Goal: Task Accomplishment & Management: Complete application form

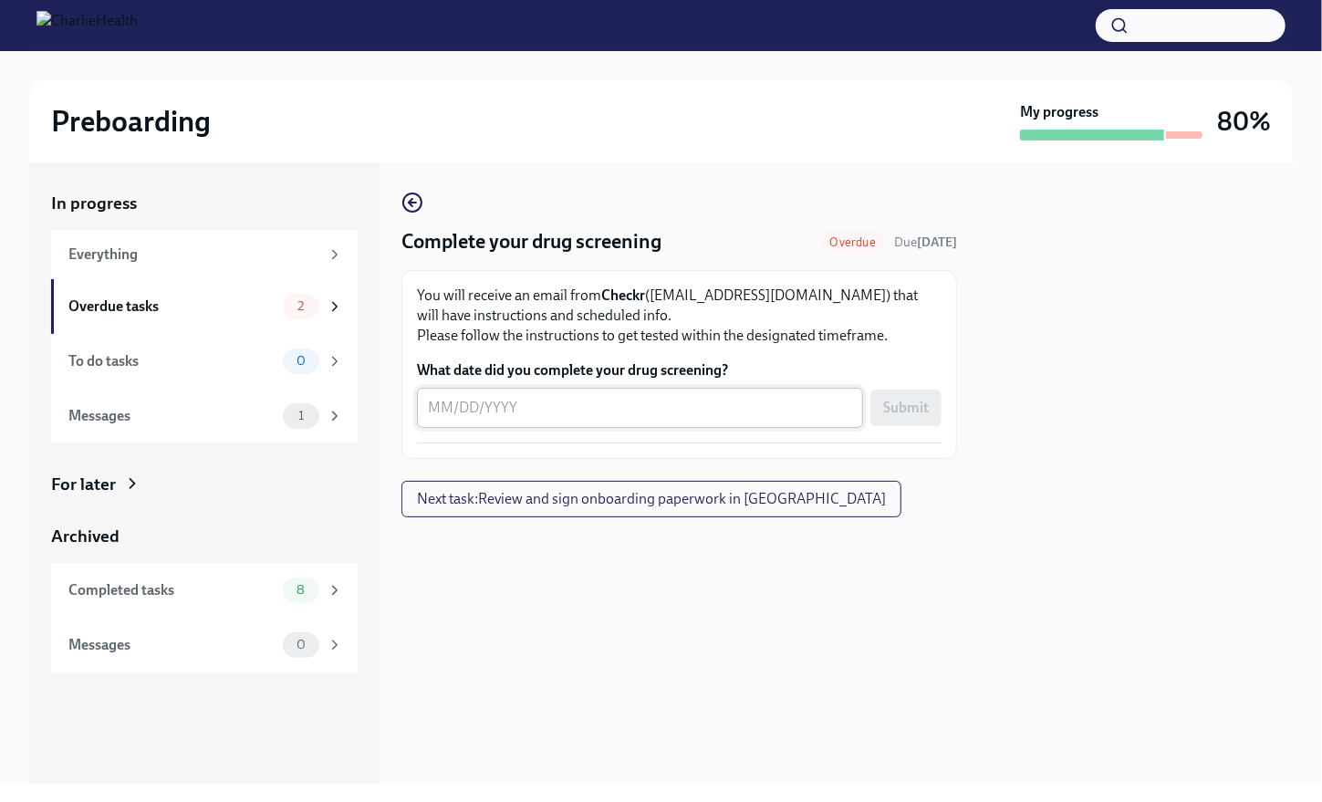
click at [478, 399] on textarea "What date did you complete your drug screening?" at bounding box center [640, 408] width 424 height 22
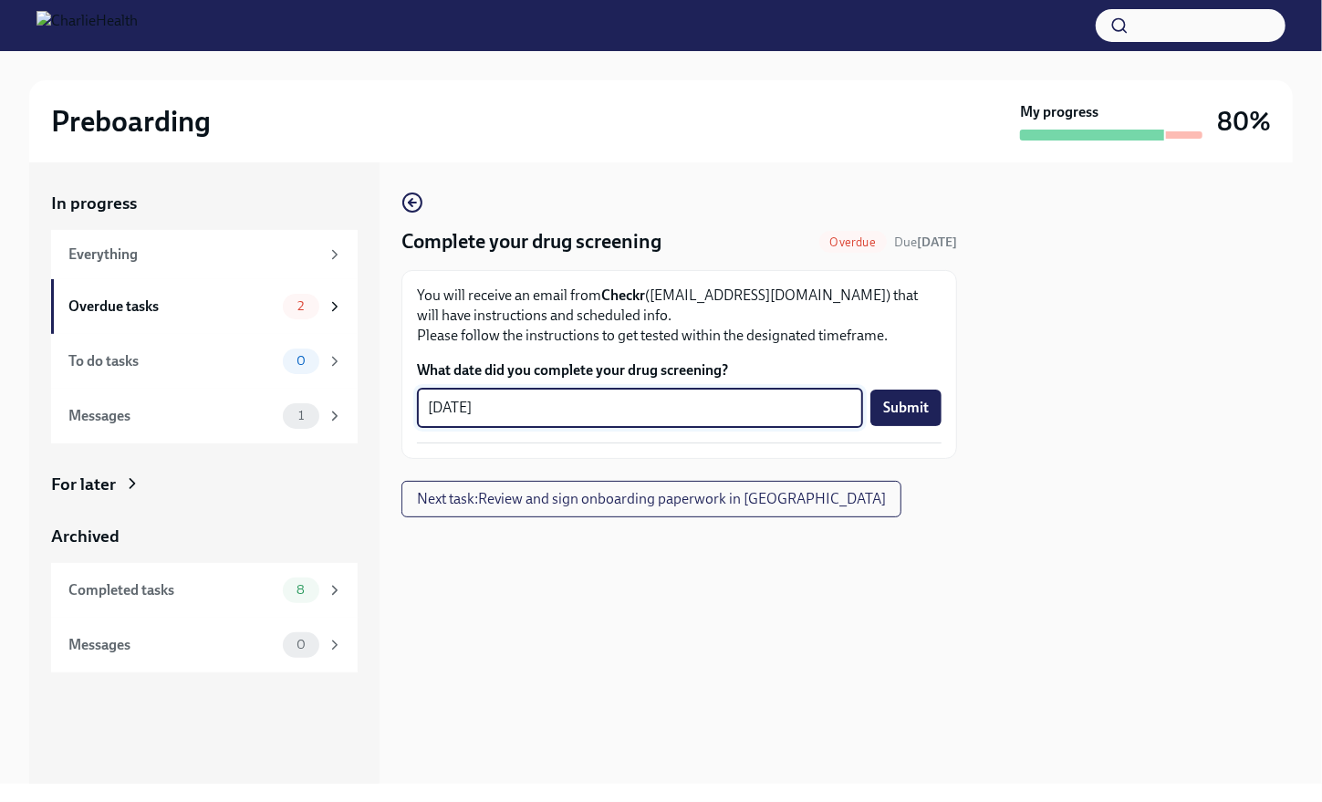
type textarea "[DATE]"
click at [912, 403] on span "Submit" at bounding box center [906, 408] width 46 height 18
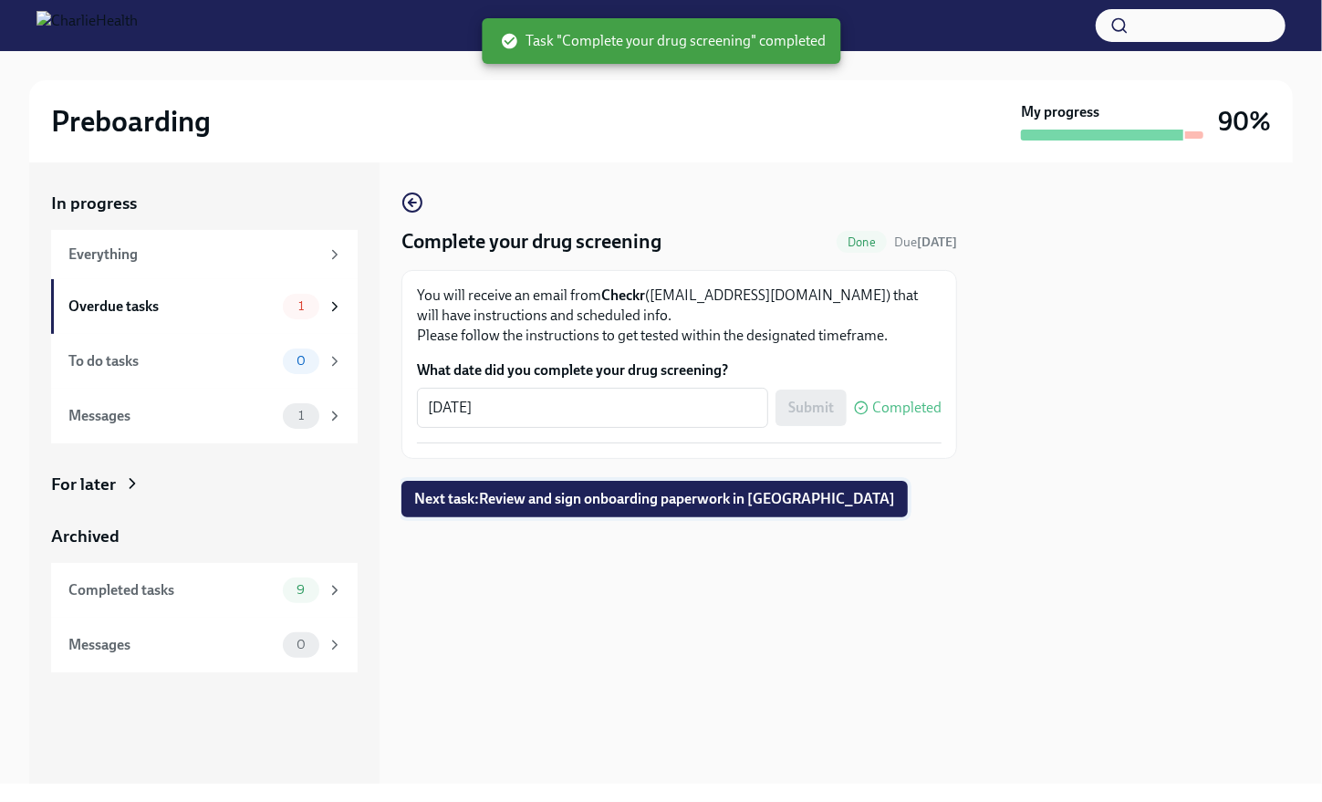
click at [754, 504] on span "Next task : Review and sign onboarding paperwork in [GEOGRAPHIC_DATA]" at bounding box center [654, 499] width 481 height 18
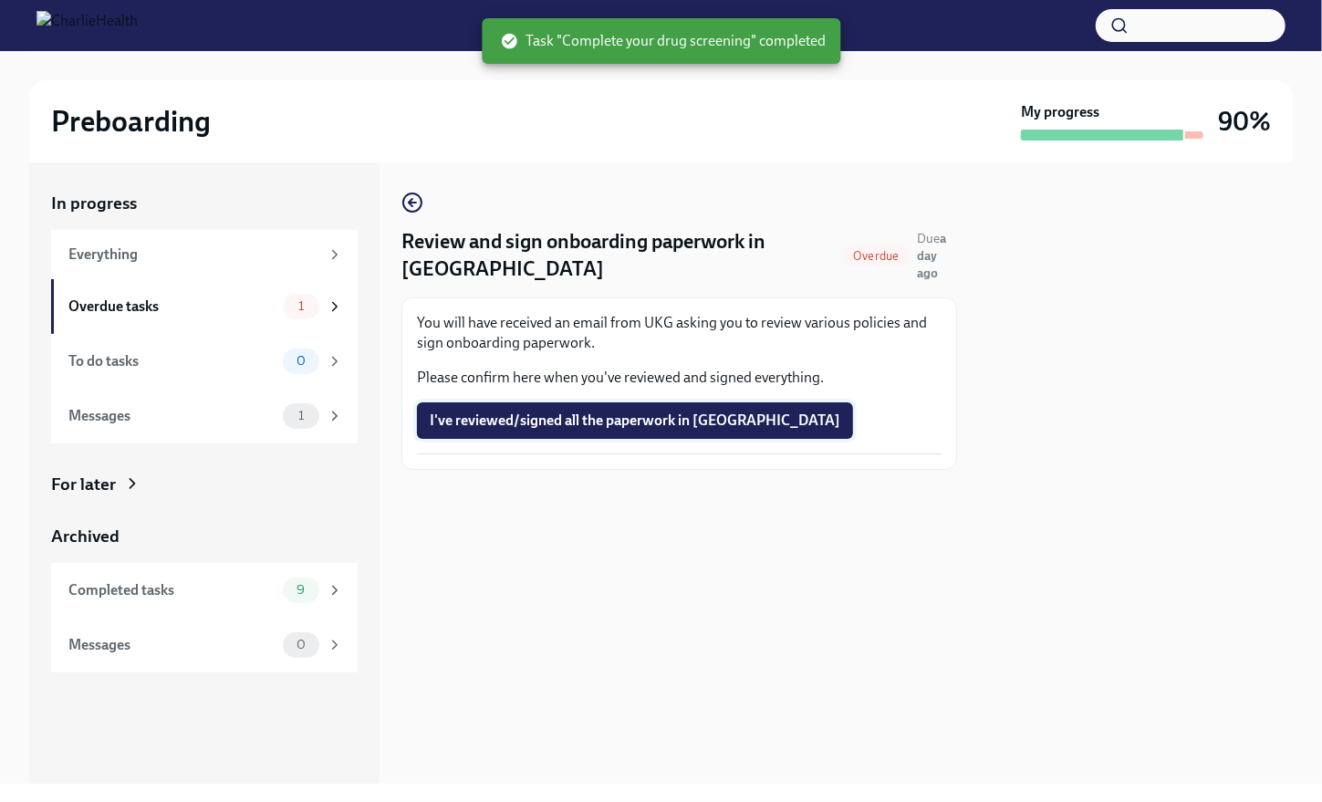
click at [697, 422] on span "I've reviewed/signed all the paperwork in [GEOGRAPHIC_DATA]" at bounding box center [635, 421] width 411 height 18
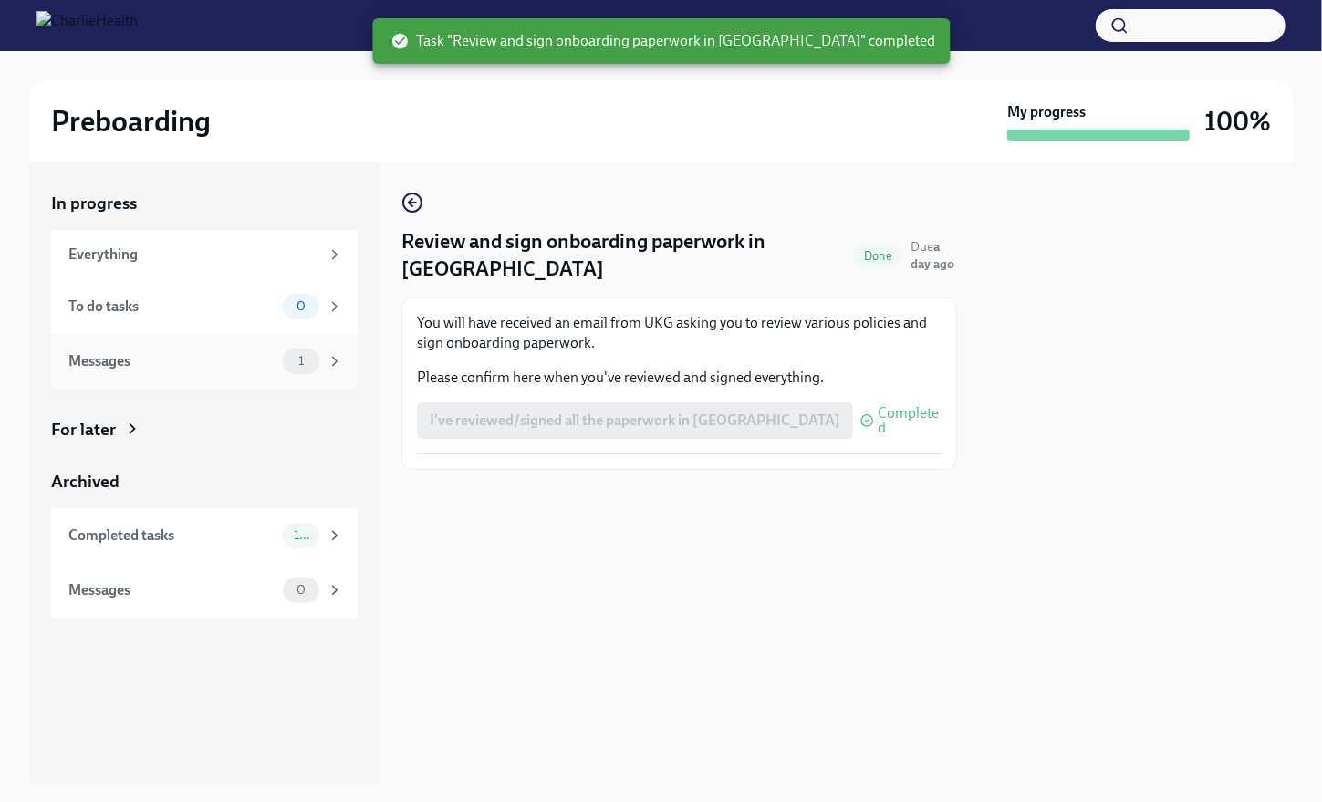
click at [176, 366] on div "Messages" at bounding box center [171, 361] width 207 height 20
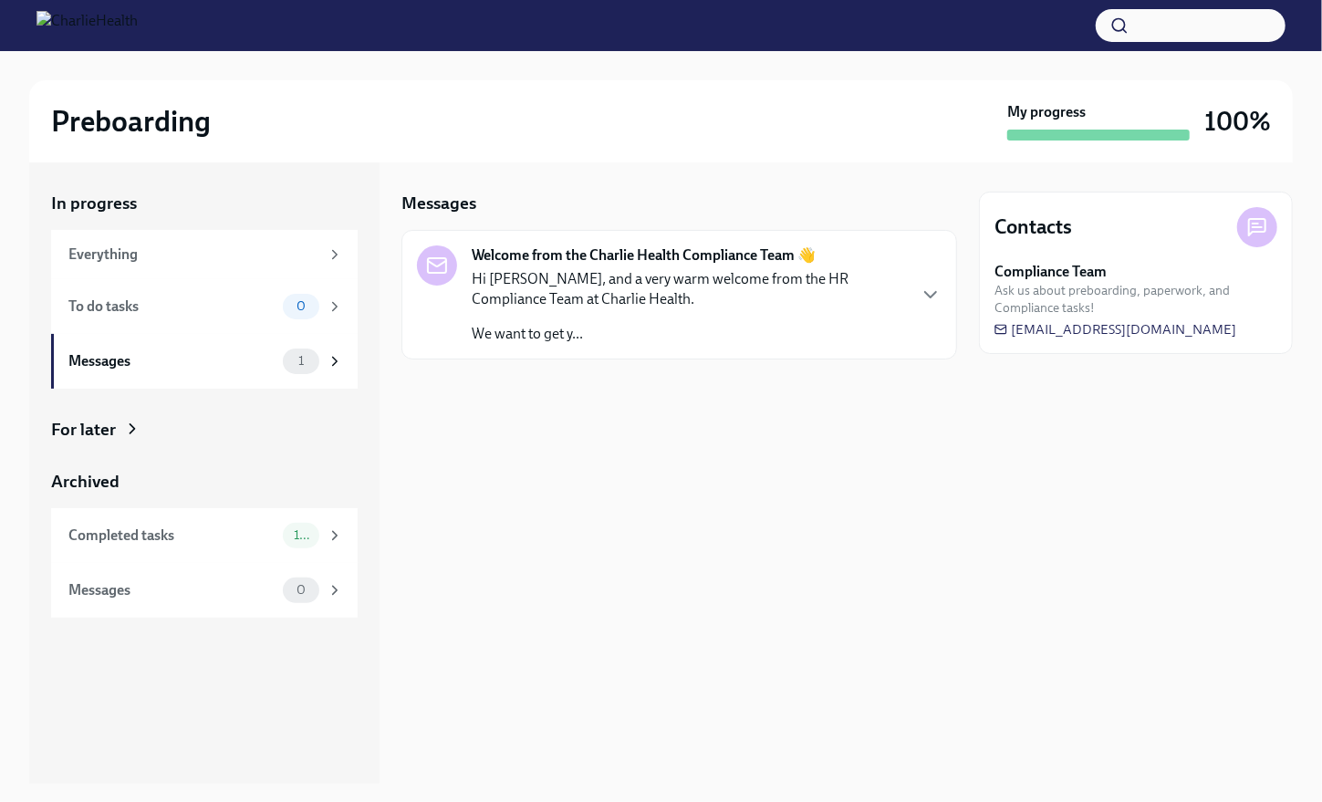
click at [610, 288] on p "Hi [PERSON_NAME], and a very warm welcome from the HR Compliance Team at Charli…" at bounding box center [688, 289] width 433 height 40
